Goal: Task Accomplishment & Management: Use online tool/utility

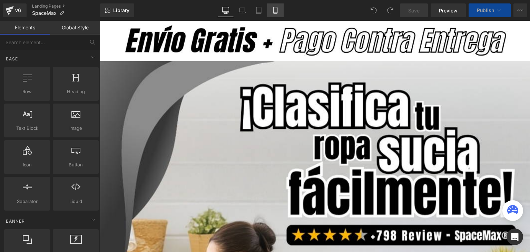
click at [278, 12] on icon at bounding box center [275, 10] width 7 height 7
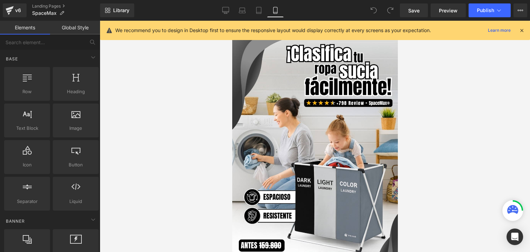
click at [522, 30] on icon at bounding box center [521, 30] width 6 height 6
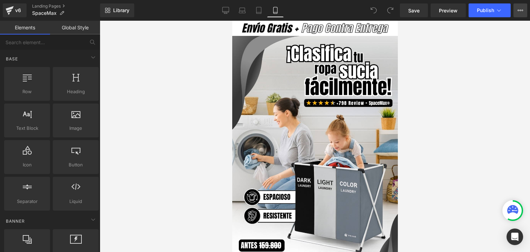
click at [519, 11] on icon at bounding box center [520, 11] width 6 height 6
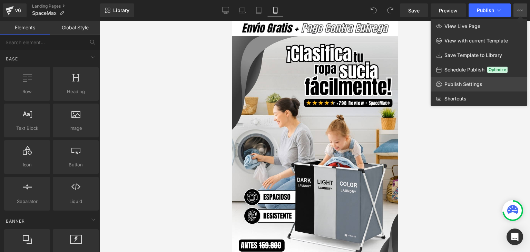
click at [459, 85] on span "Publish Settings" at bounding box center [463, 84] width 38 height 6
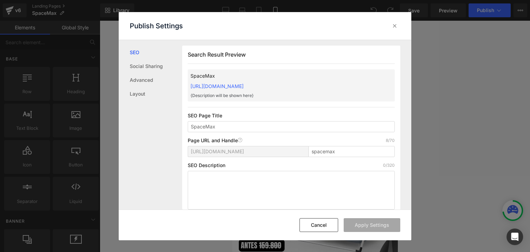
drag, startPoint x: 185, startPoint y: 85, endPoint x: 327, endPoint y: 87, distance: 142.1
click at [327, 87] on div "Search Result Preview SpaceMax [URL][DOMAIN_NAME] {Description will be shown he…" at bounding box center [291, 130] width 218 height 169
copy link "[URL][DOMAIN_NAME]"
click at [396, 22] on icon at bounding box center [394, 25] width 7 height 7
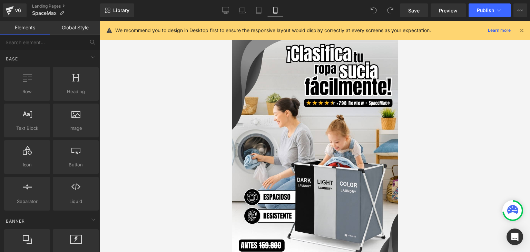
click at [523, 31] on icon at bounding box center [521, 30] width 6 height 6
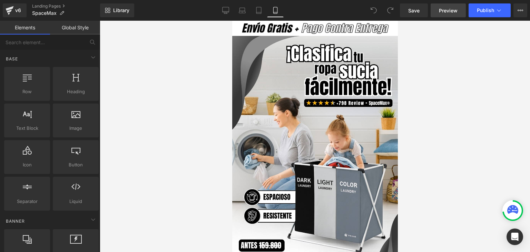
click at [444, 13] on span "Preview" at bounding box center [448, 10] width 19 height 7
